Goal: Transaction & Acquisition: Book appointment/travel/reservation

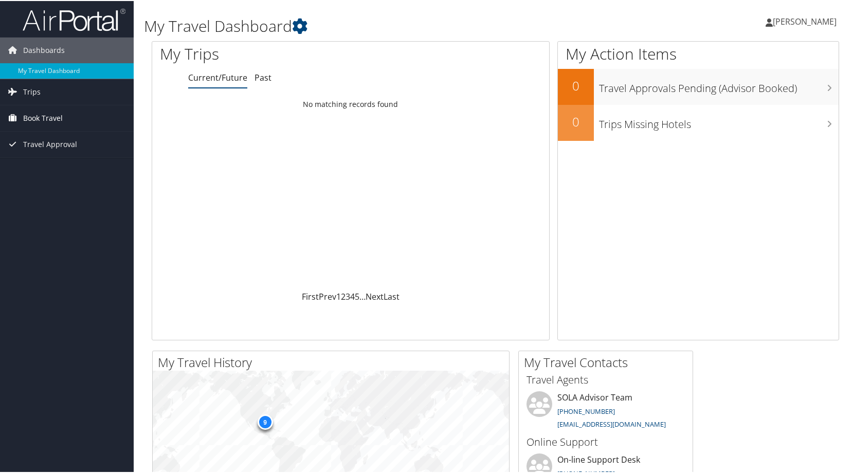
click at [45, 124] on span "Book Travel" at bounding box center [43, 117] width 40 height 26
click at [45, 155] on link "Book/Manage Online Trips" at bounding box center [67, 152] width 134 height 15
